Goal: Navigation & Orientation: Find specific page/section

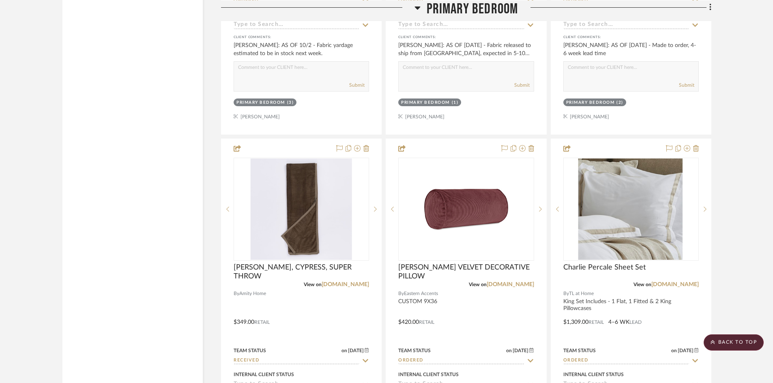
scroll to position [2962, 0]
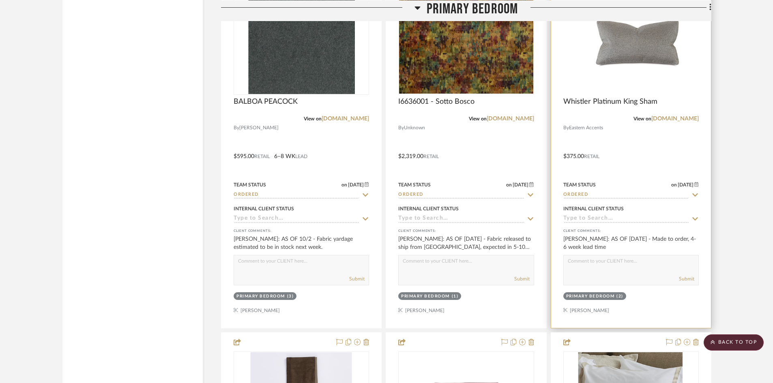
scroll to position [2800, 0]
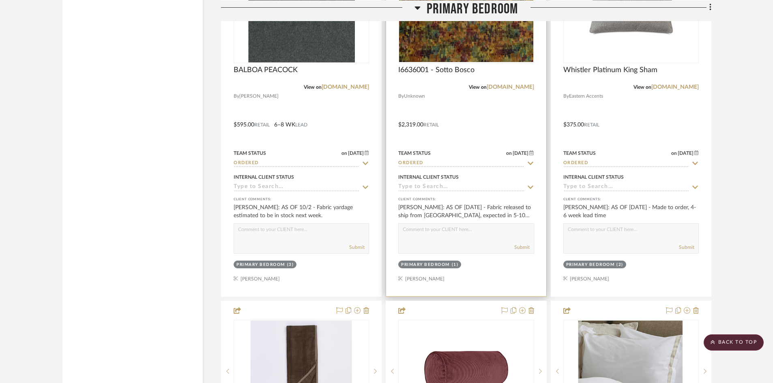
click at [496, 123] on div at bounding box center [466, 119] width 160 height 355
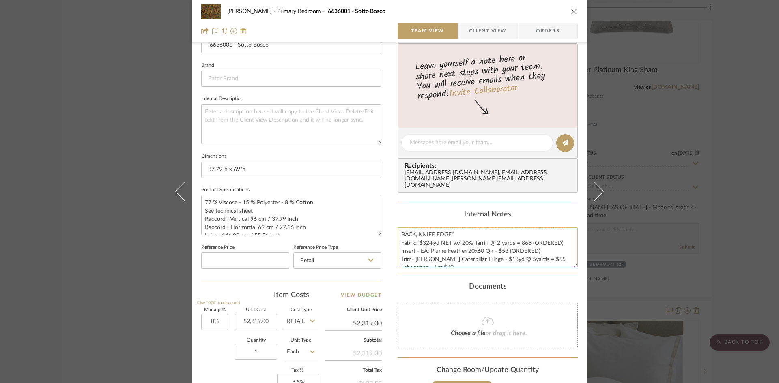
scroll to position [17, 0]
click at [571, 11] on icon "close" at bounding box center [574, 11] width 6 height 6
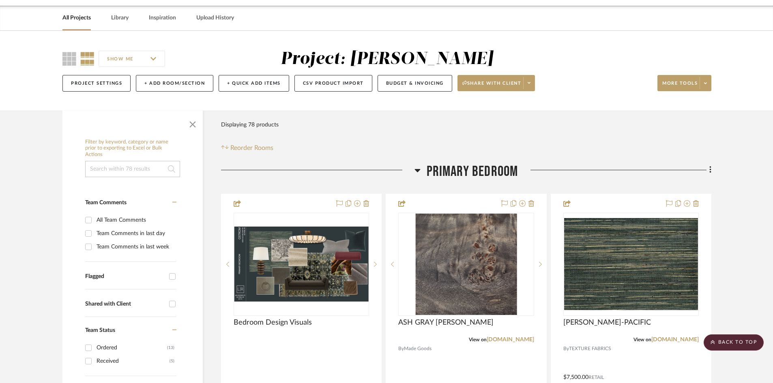
scroll to position [0, 0]
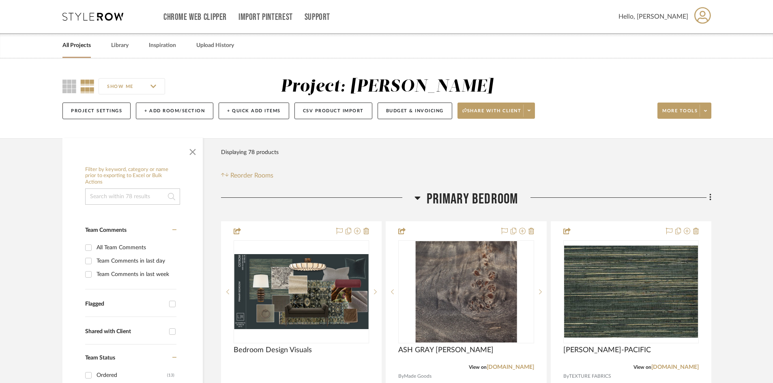
click at [95, 18] on icon at bounding box center [92, 17] width 61 height 8
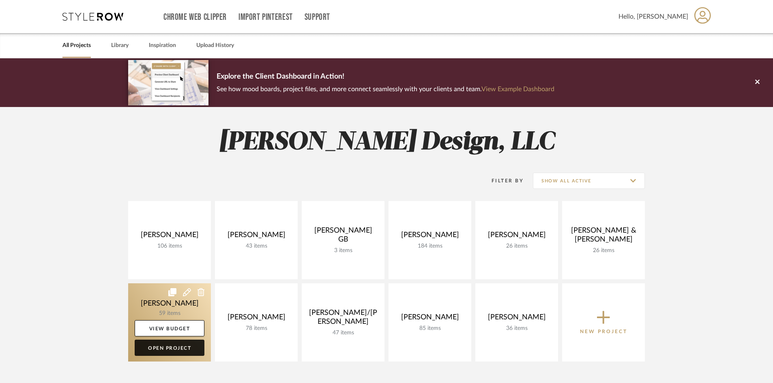
click at [171, 347] on link "Open Project" at bounding box center [170, 348] width 70 height 16
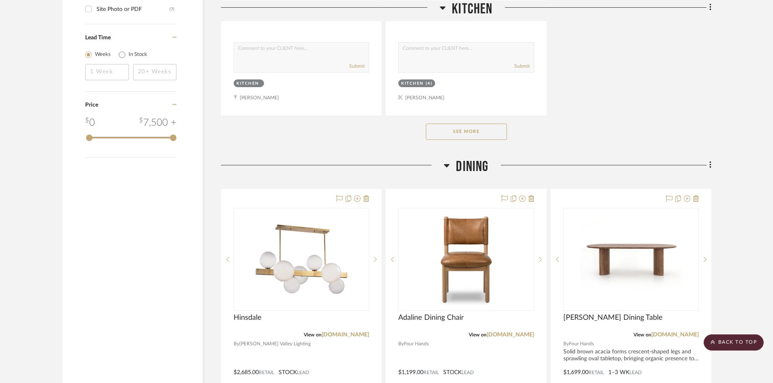
scroll to position [1258, 0]
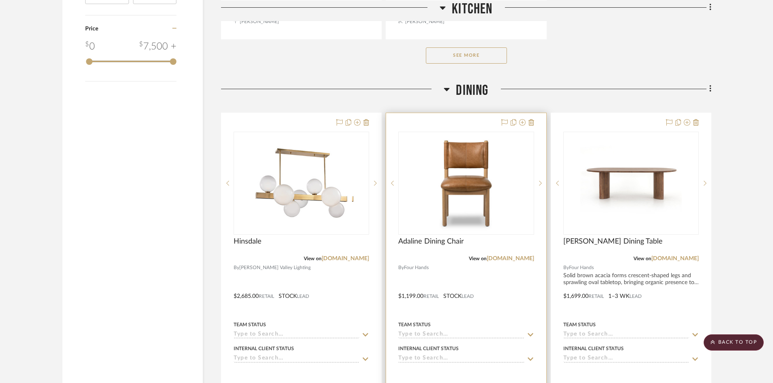
click at [521, 299] on div at bounding box center [466, 290] width 160 height 355
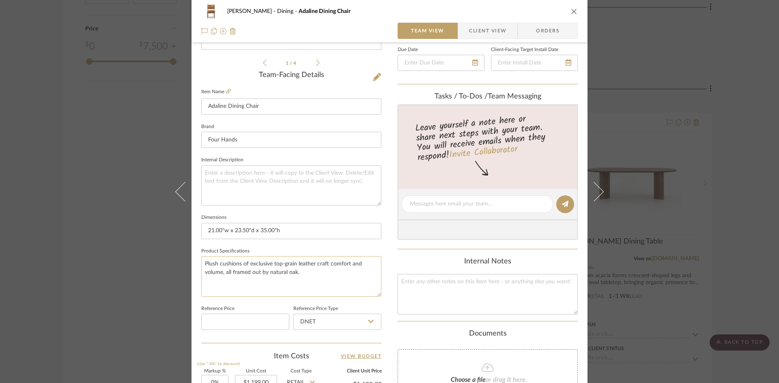
scroll to position [243, 0]
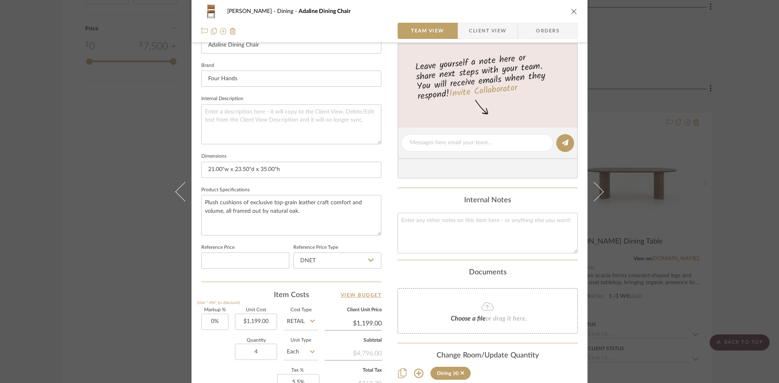
click at [571, 9] on icon "close" at bounding box center [574, 11] width 6 height 6
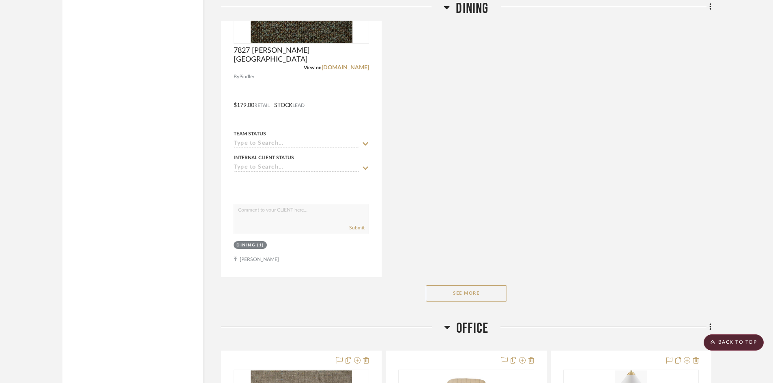
scroll to position [2232, 0]
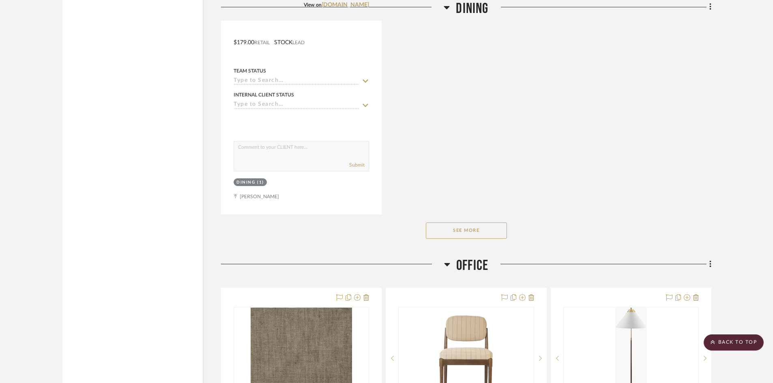
click at [488, 231] on button "See More" at bounding box center [466, 231] width 81 height 16
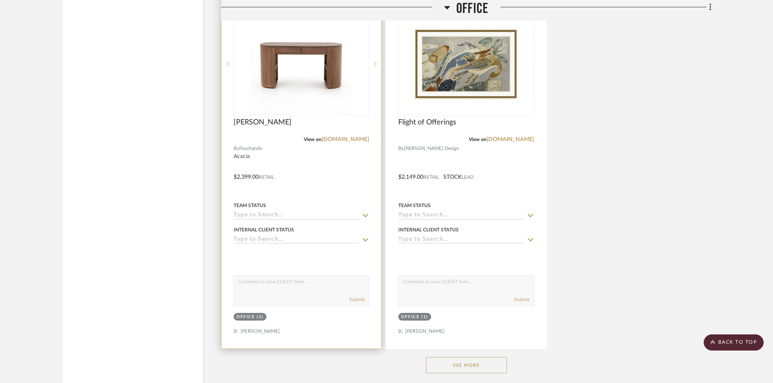
scroll to position [3530, 0]
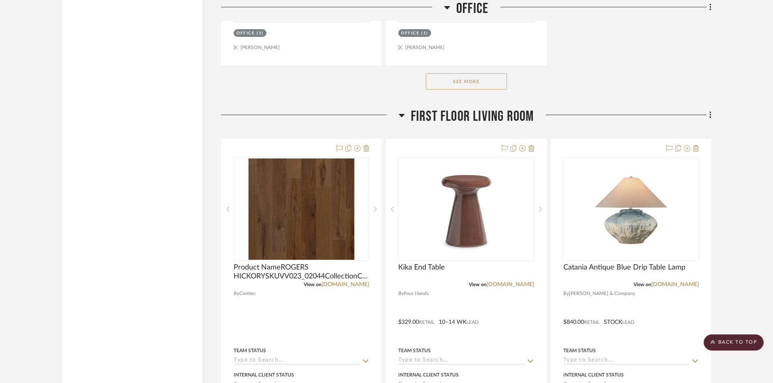
click at [466, 74] on button "See More" at bounding box center [466, 81] width 81 height 16
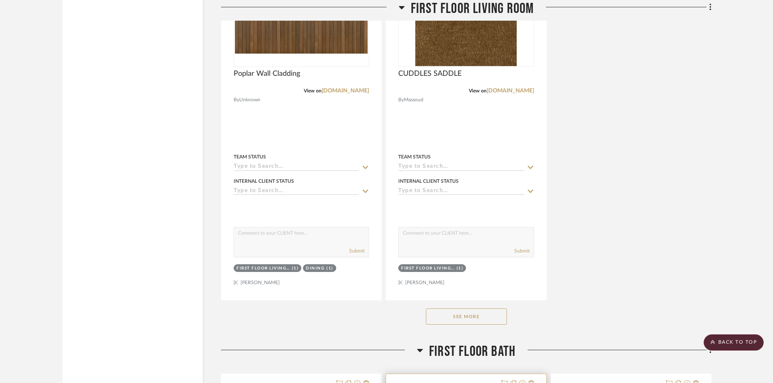
scroll to position [4585, 0]
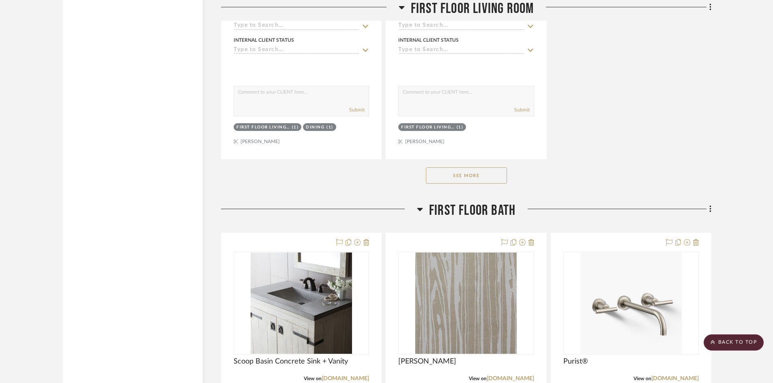
click at [485, 177] on button "See More" at bounding box center [466, 176] width 81 height 16
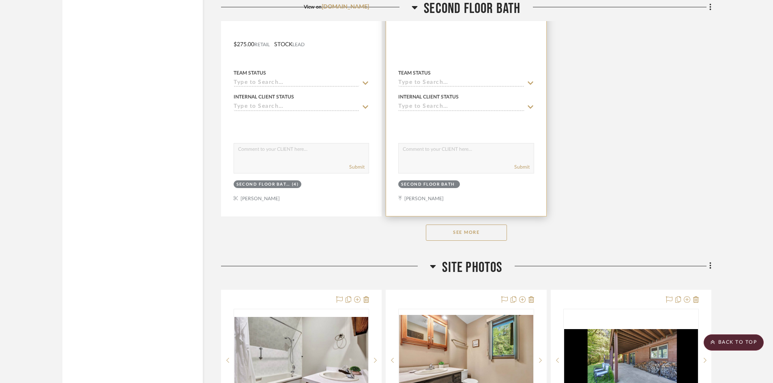
scroll to position [7263, 0]
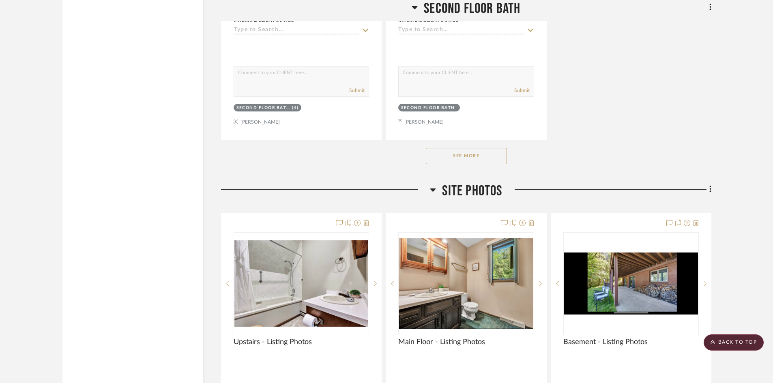
click at [471, 156] on button "See More" at bounding box center [466, 156] width 81 height 16
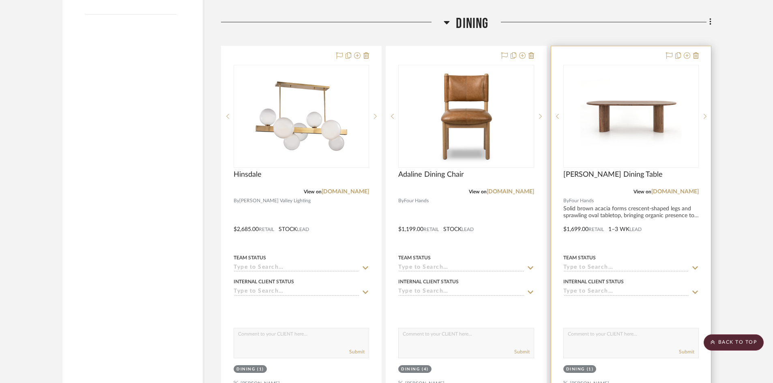
scroll to position [1339, 0]
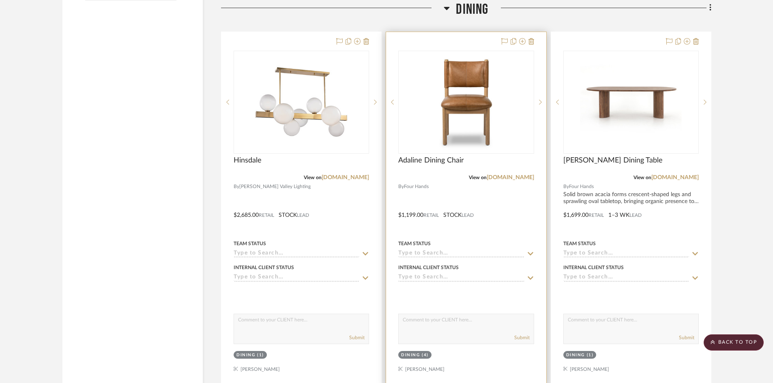
click at [517, 214] on div at bounding box center [466, 209] width 160 height 355
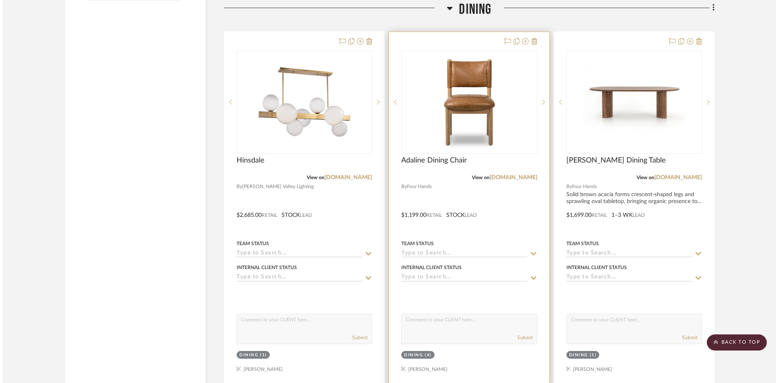
scroll to position [0, 0]
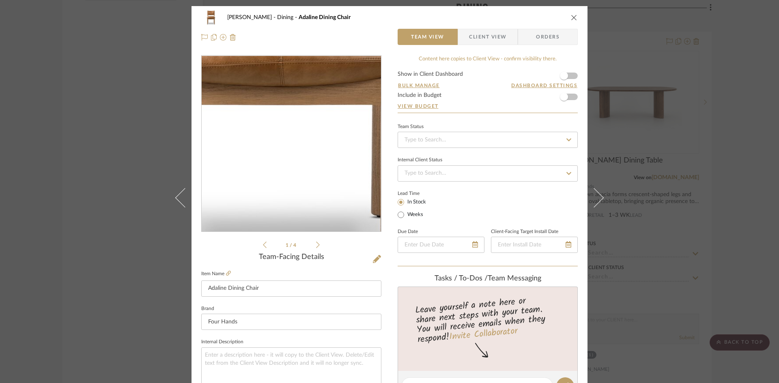
click at [292, 177] on img "0" at bounding box center [291, 144] width 176 height 176
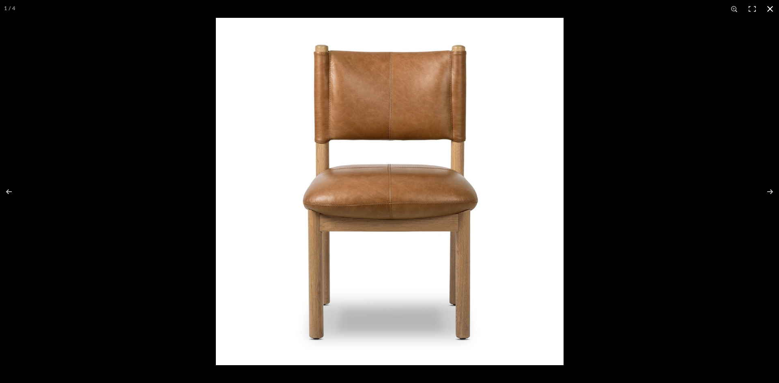
click at [772, 9] on button at bounding box center [770, 9] width 18 height 18
